Goal: Check status: Check status

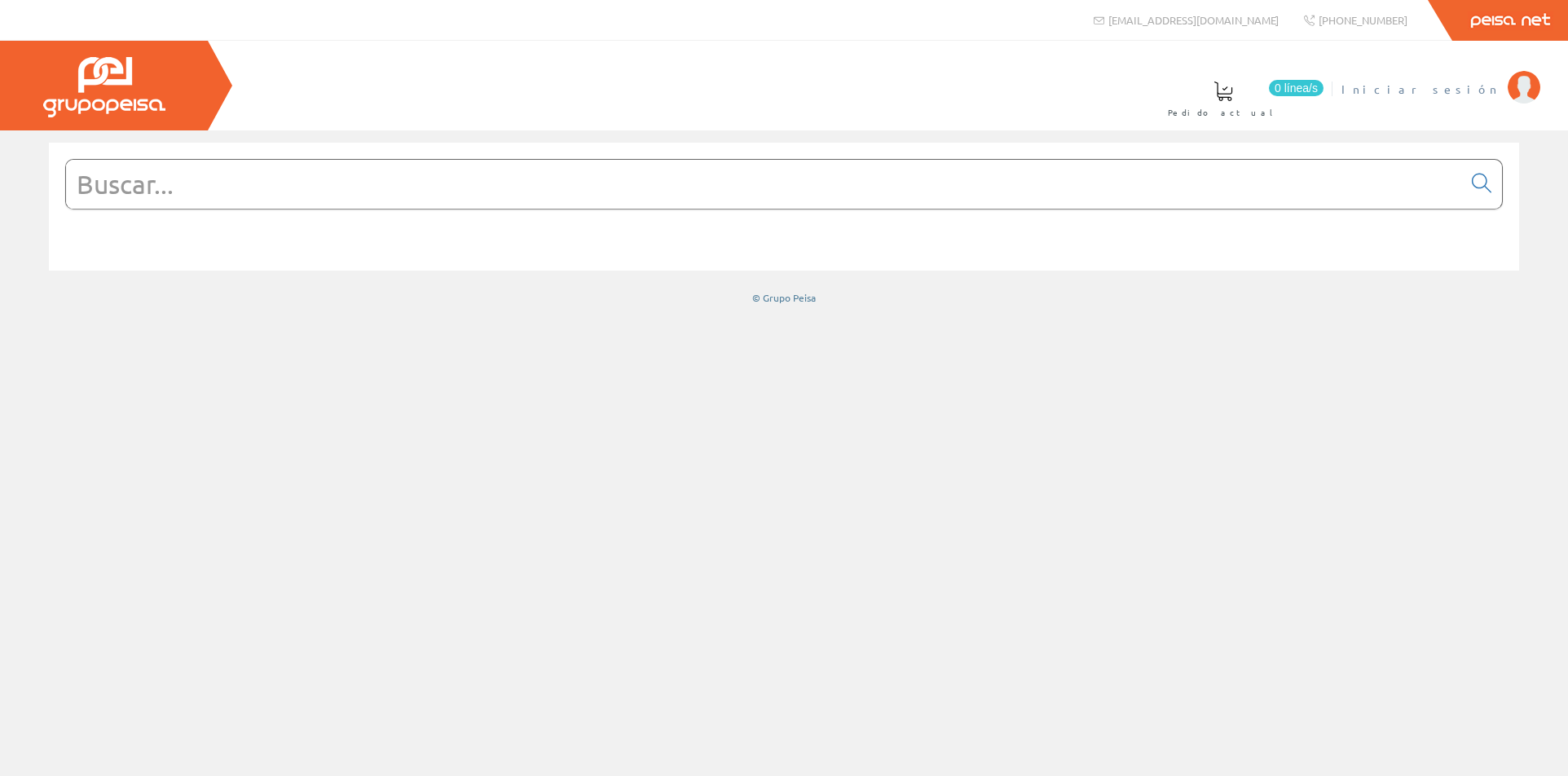
click at [1447, 94] on span "Iniciar sesión" at bounding box center [1421, 89] width 158 height 17
click at [1437, 84] on font "BARCELO PÉREZ, JAVIER" at bounding box center [1425, 89] width 149 height 15
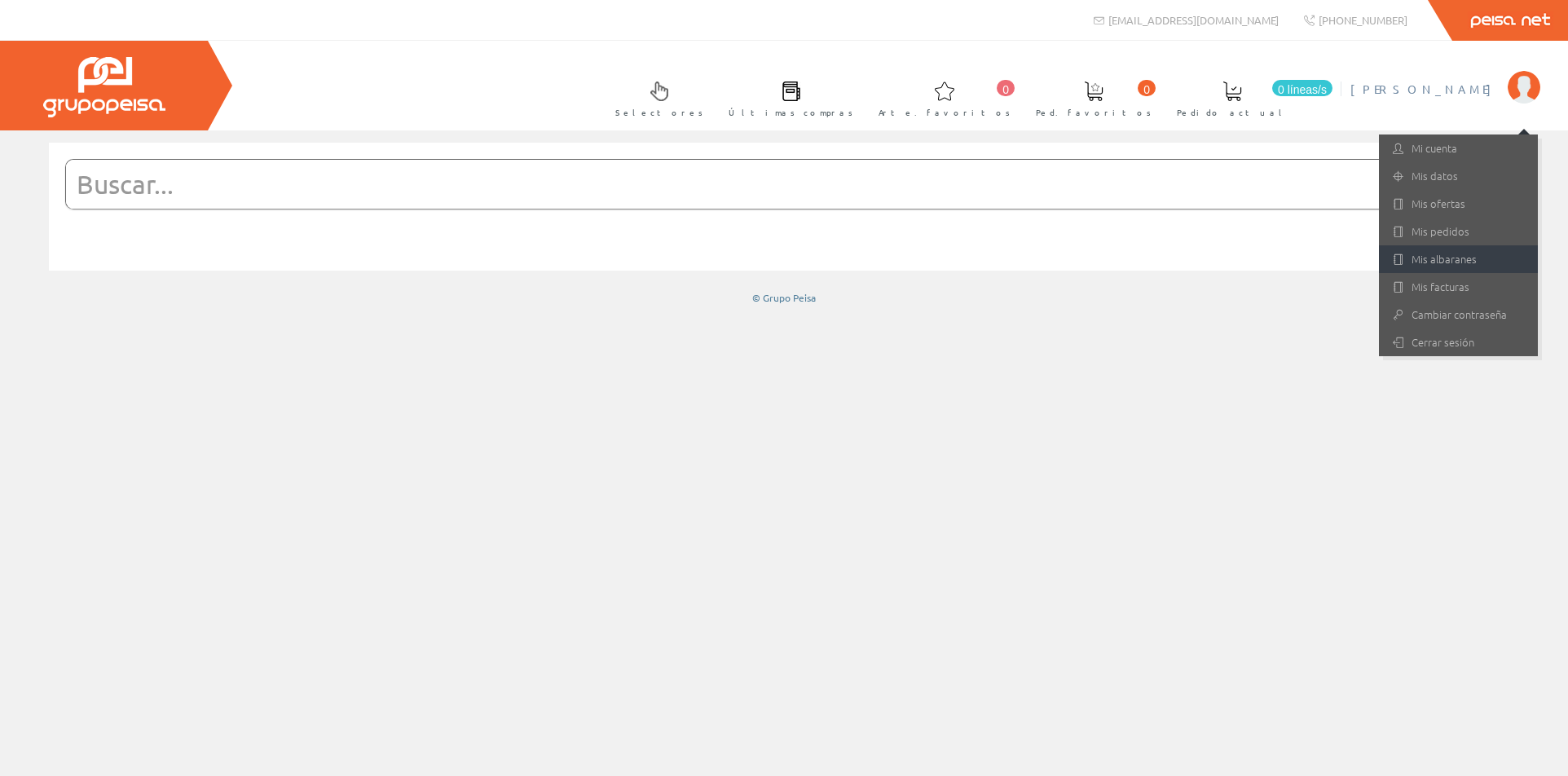
click at [1425, 253] on link "Mis albaranes" at bounding box center [1457, 260] width 159 height 28
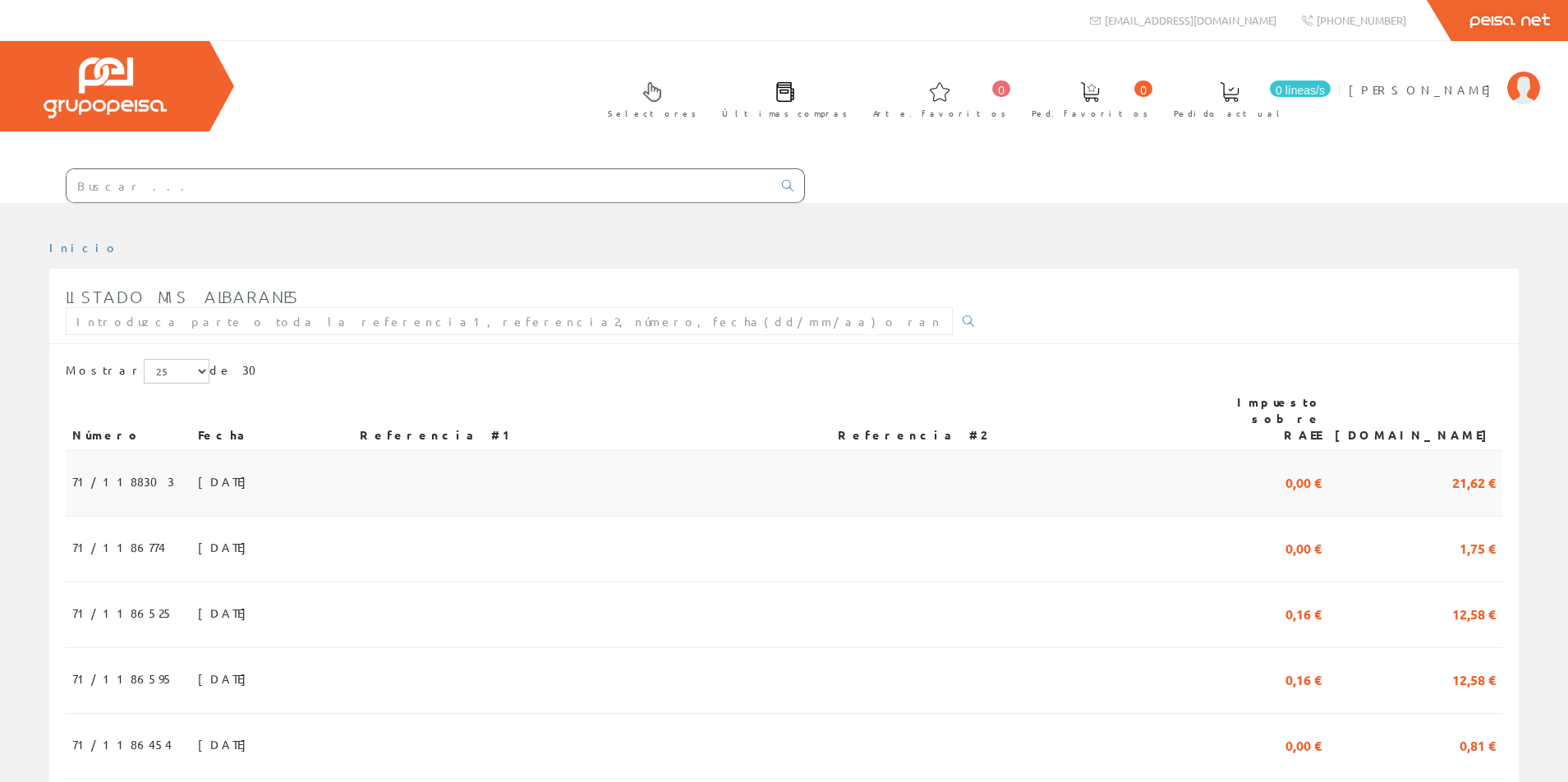
click at [198, 472] on span "16/09/2025" at bounding box center [226, 481] width 57 height 28
click at [1450, 93] on font "BARCELO PÉREZ, JAVIER" at bounding box center [1424, 89] width 150 height 15
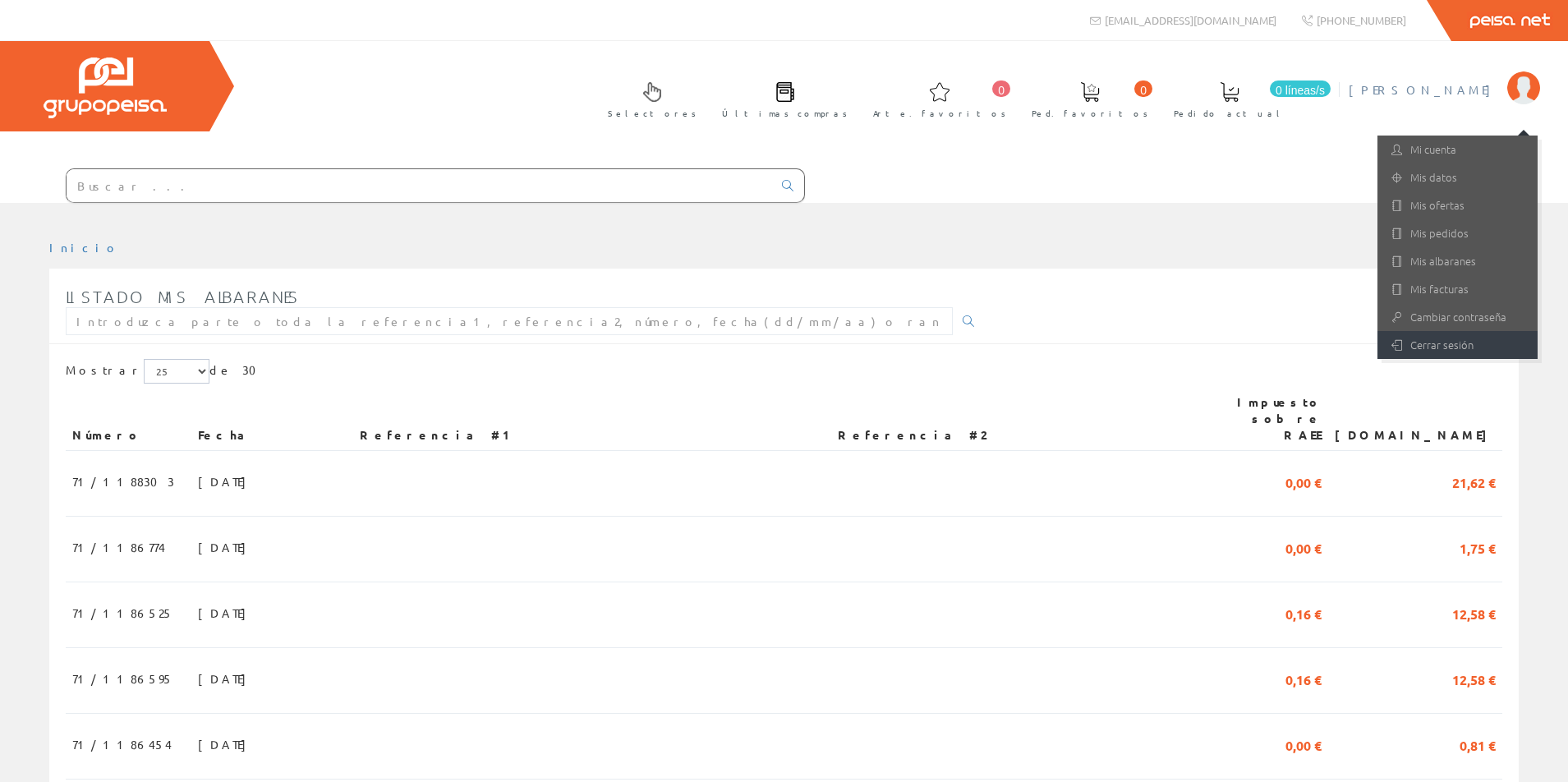
click at [1434, 349] on font "Cerrar sesión" at bounding box center [1442, 345] width 64 height 16
